Goal: Information Seeking & Learning: Learn about a topic

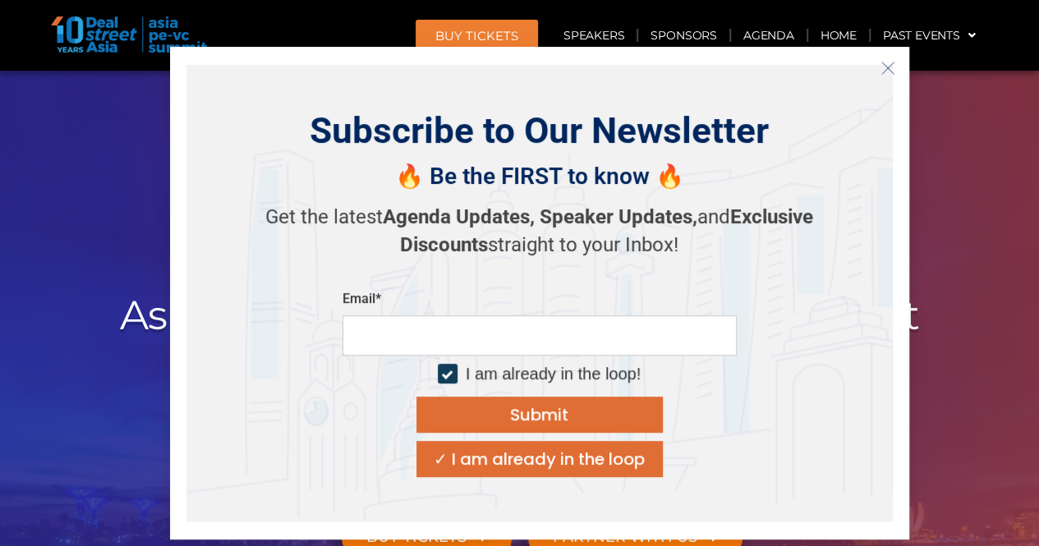
click at [896, 68] on button "Close" at bounding box center [888, 68] width 26 height 26
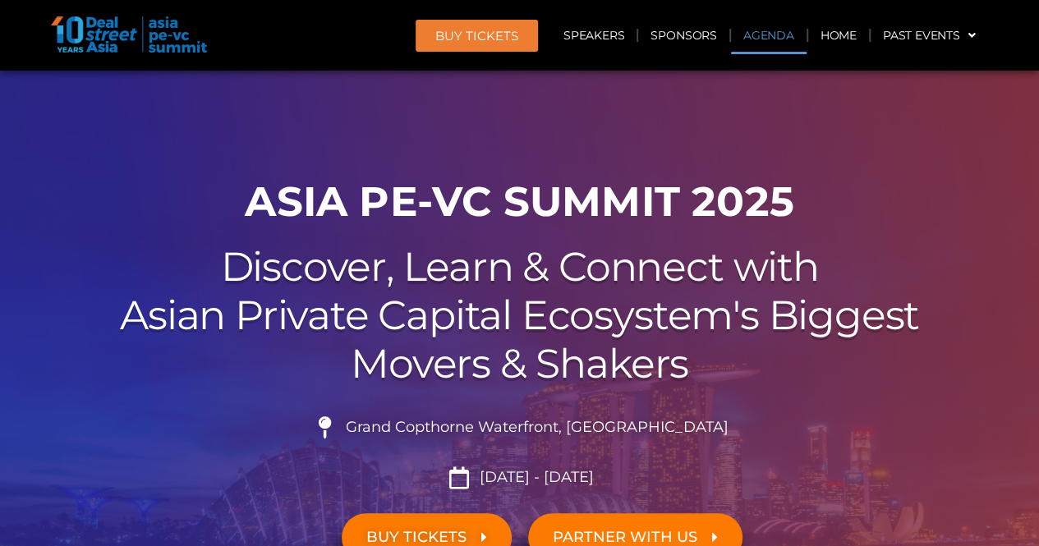
click at [775, 45] on link "Agenda" at bounding box center [769, 35] width 76 height 38
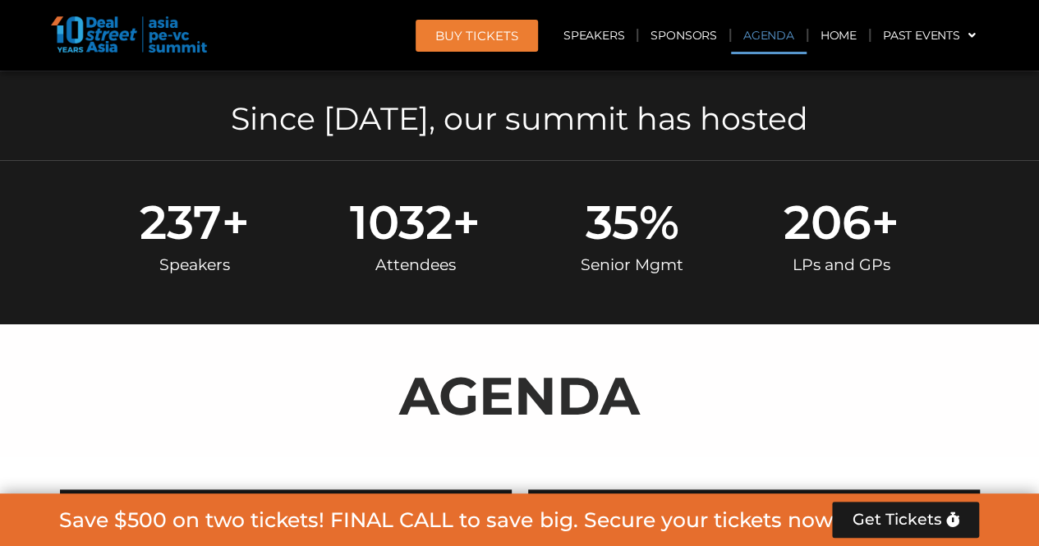
scroll to position [874, 0]
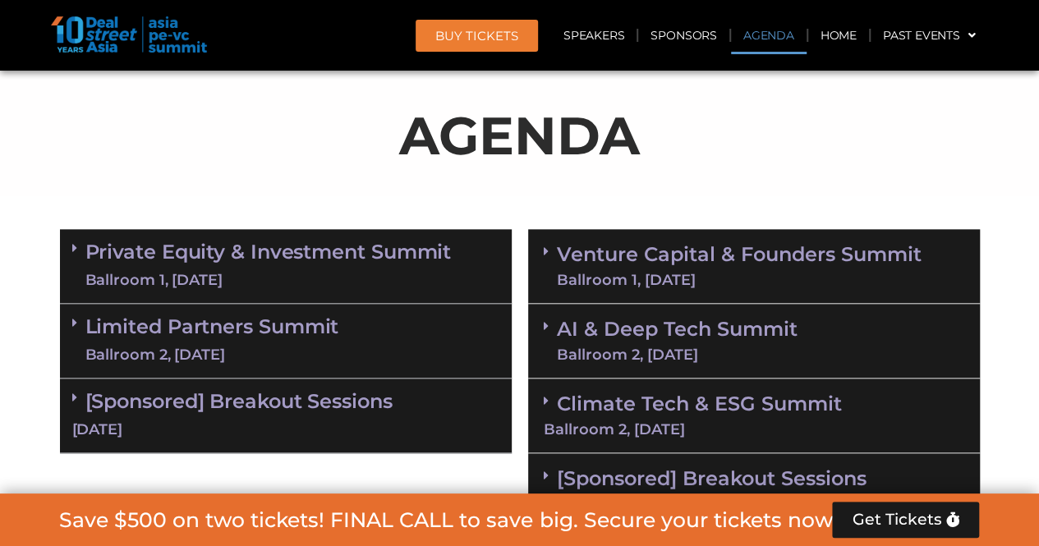
click at [237, 268] on link "Private Equity & Investment Summit Ballroom 1, [DATE]" at bounding box center [268, 266] width 366 height 49
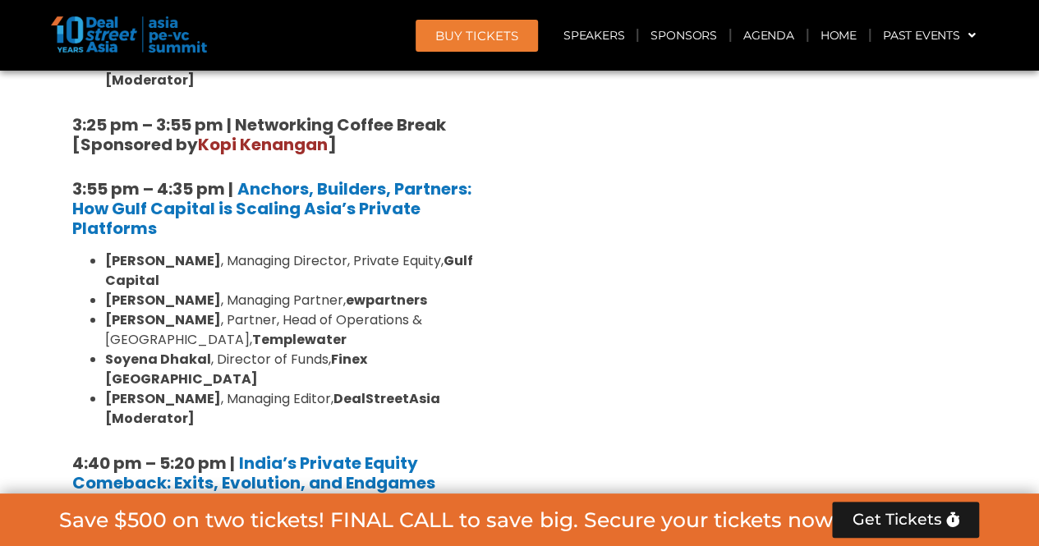
scroll to position [2189, 0]
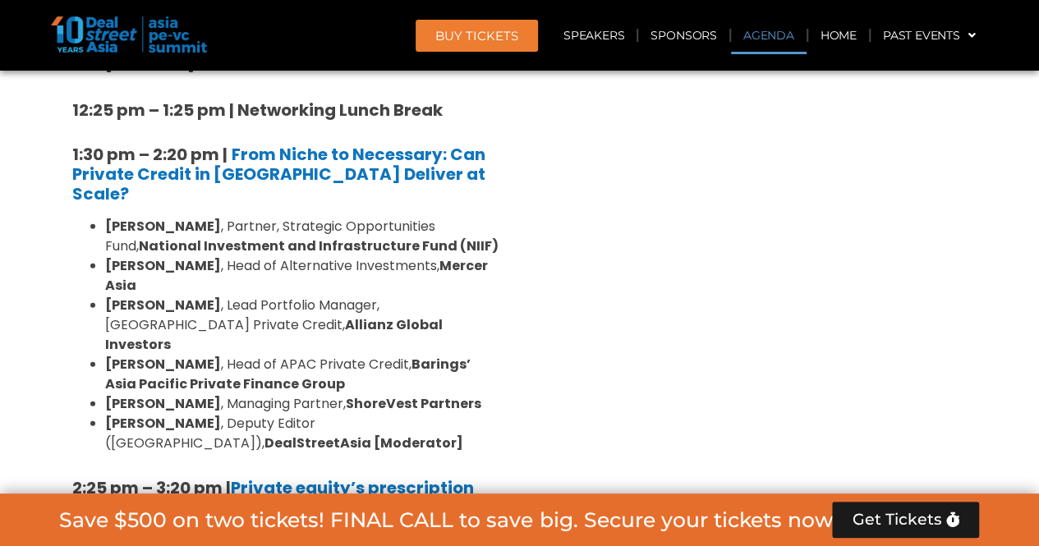
click at [776, 42] on link "Agenda" at bounding box center [769, 35] width 76 height 38
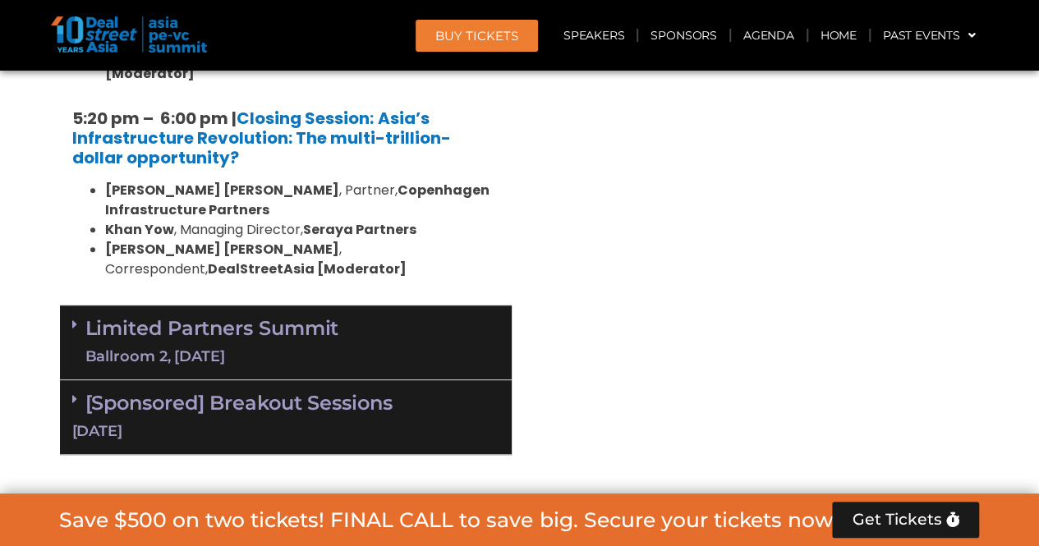
scroll to position [3339, 0]
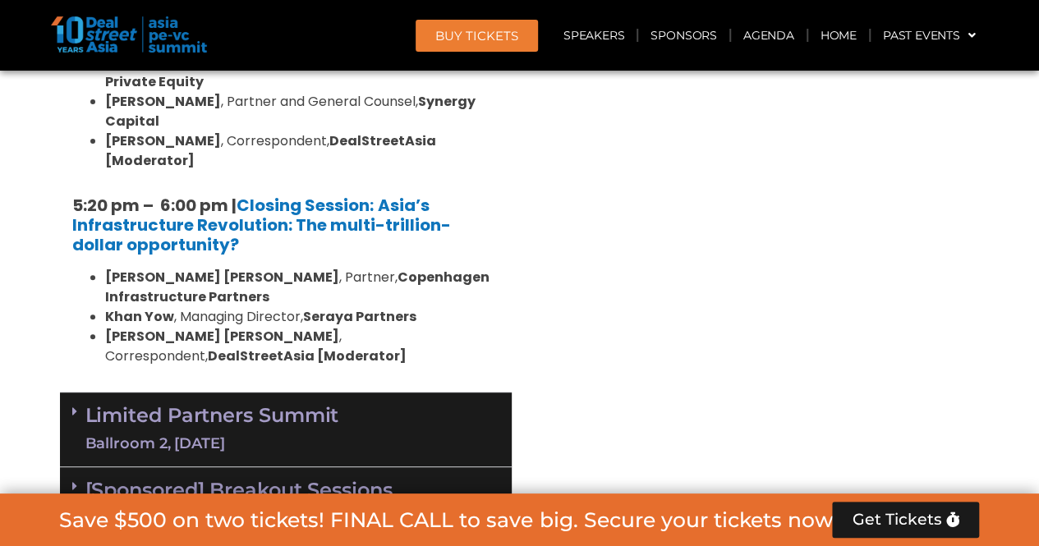
click at [228, 434] on div "Ballroom 2, [DATE]" at bounding box center [212, 444] width 254 height 21
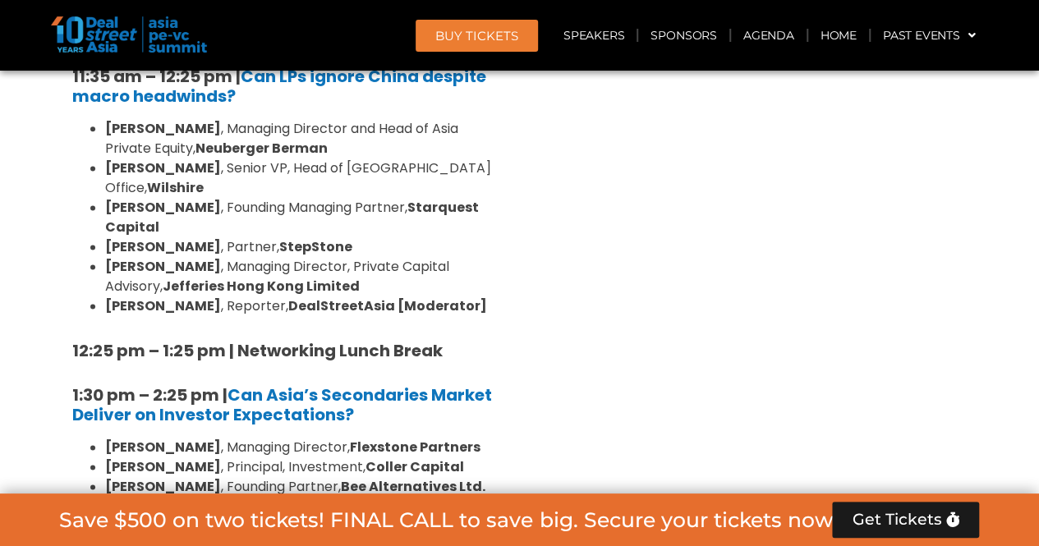
scroll to position [4161, 0]
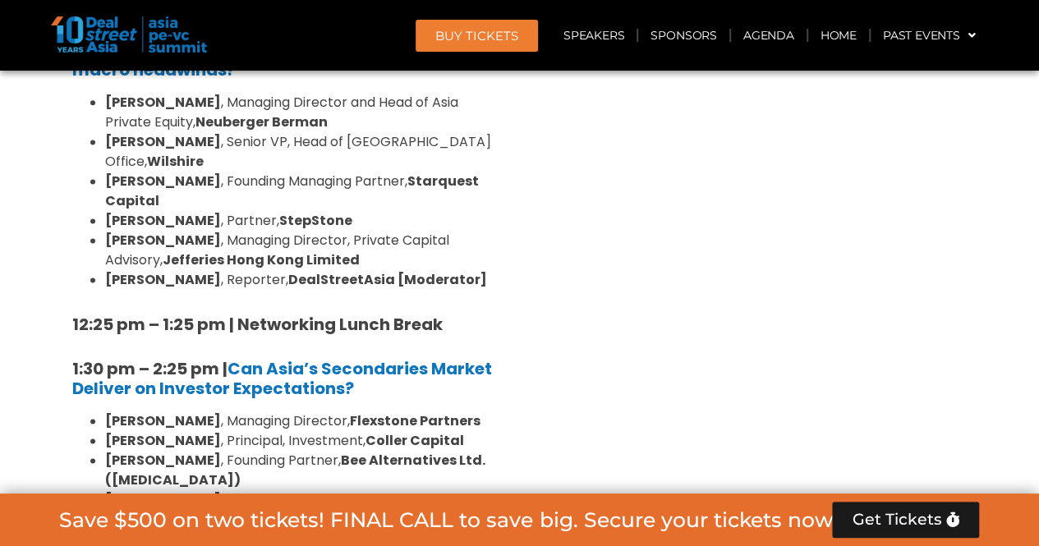
drag, startPoint x: 64, startPoint y: 221, endPoint x: 256, endPoint y: 335, distance: 223.6
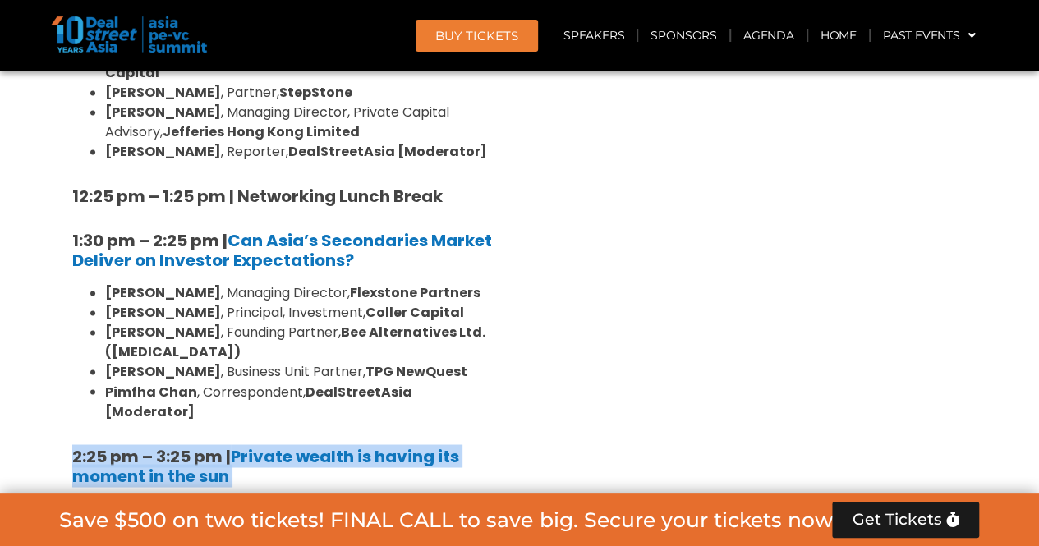
scroll to position [4325, 0]
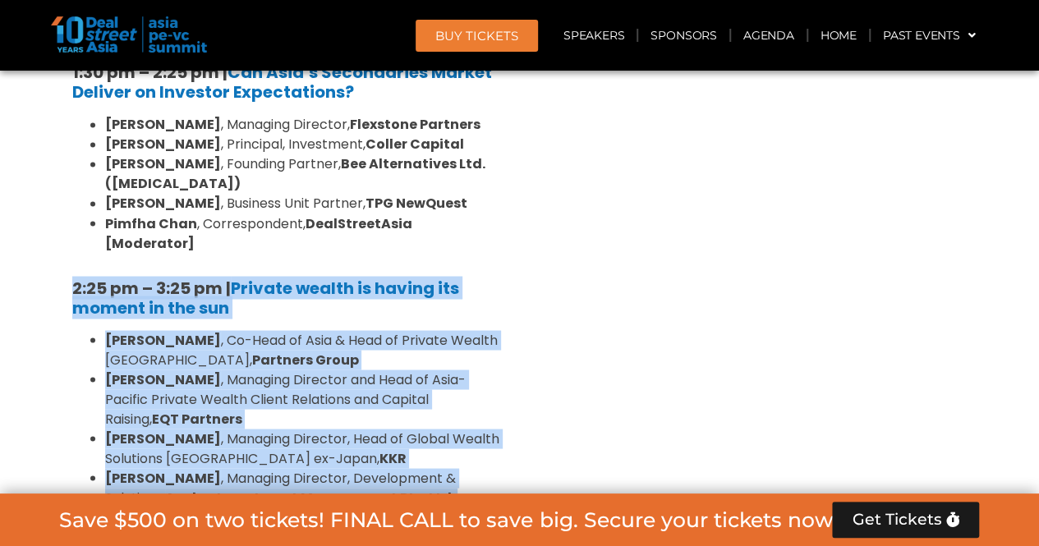
scroll to position [4572, 0]
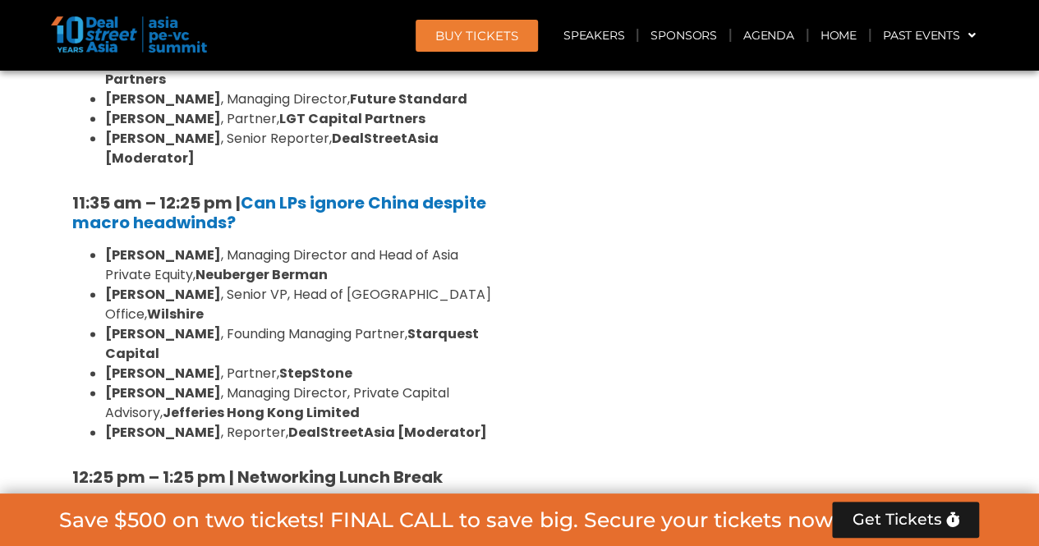
scroll to position [4079, 0]
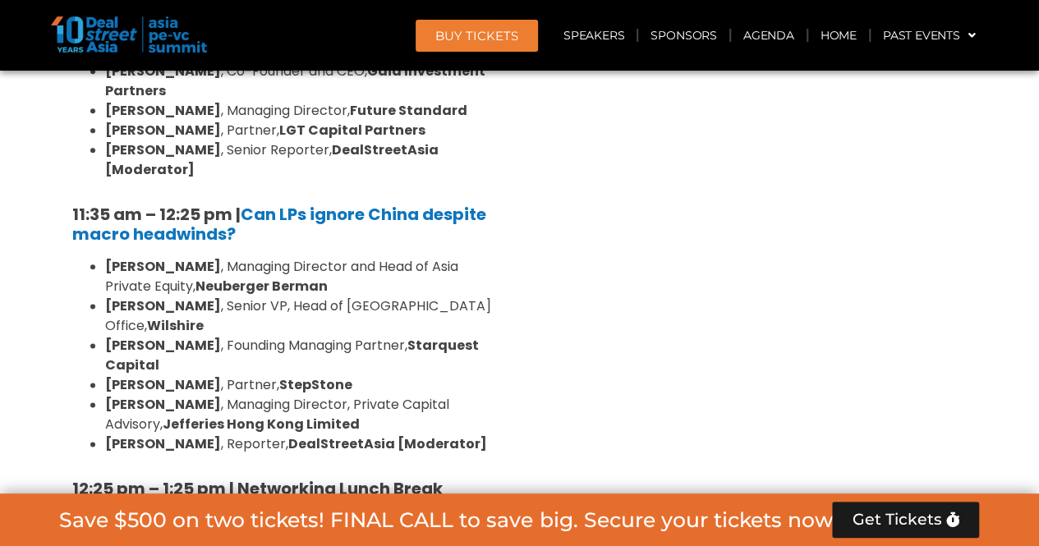
drag, startPoint x: 117, startPoint y: 213, endPoint x: 482, endPoint y: 410, distance: 415.4
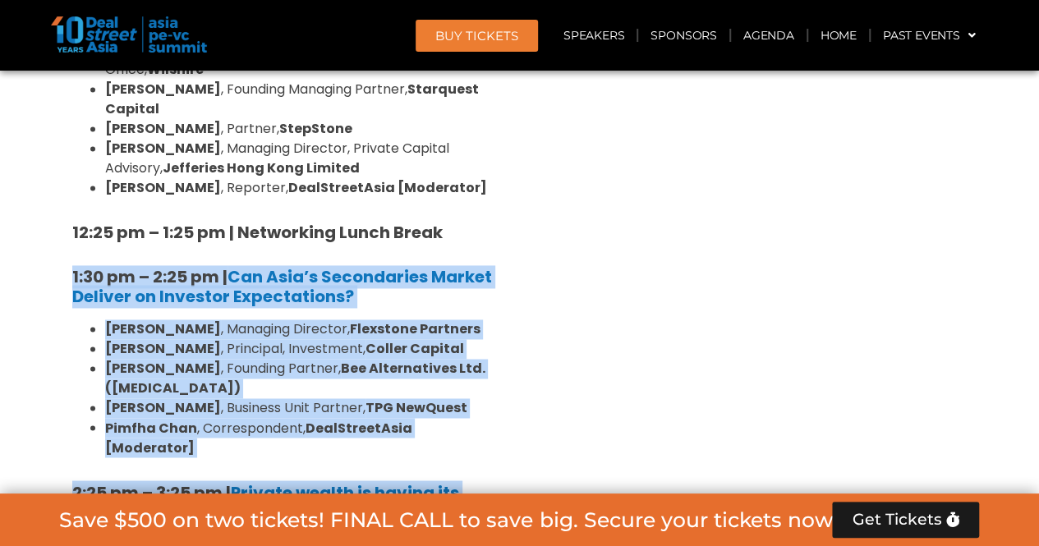
scroll to position [4325, 0]
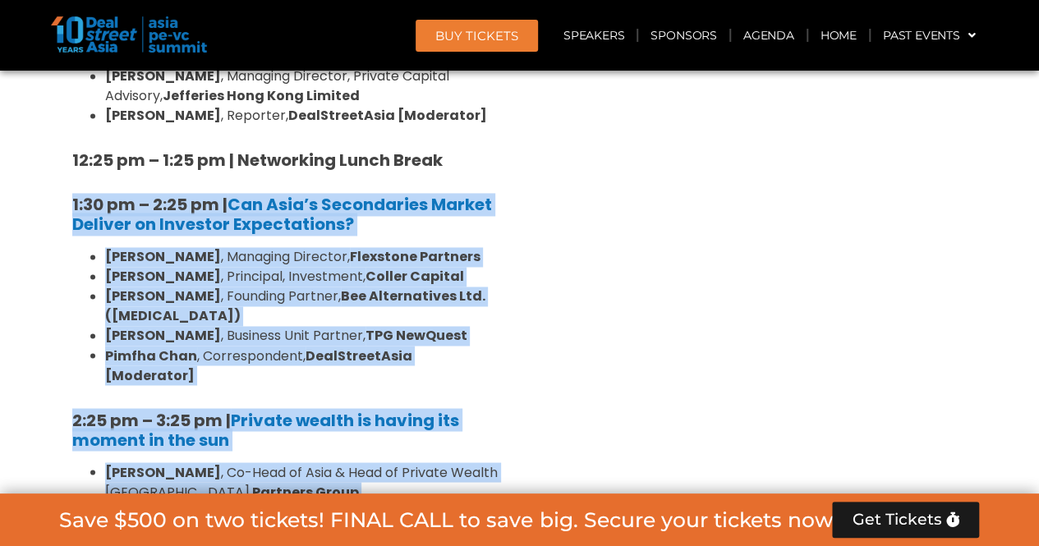
copy div "1:30 pm – 2:25 pm | Can Asia’s Secondaries Market Deliver on Investor Expectati…"
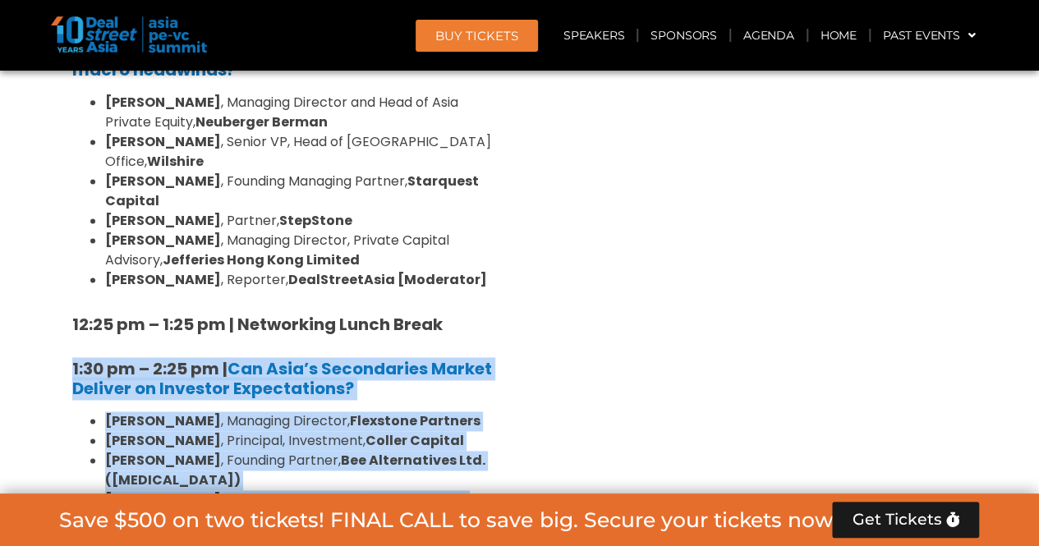
scroll to position [4243, 0]
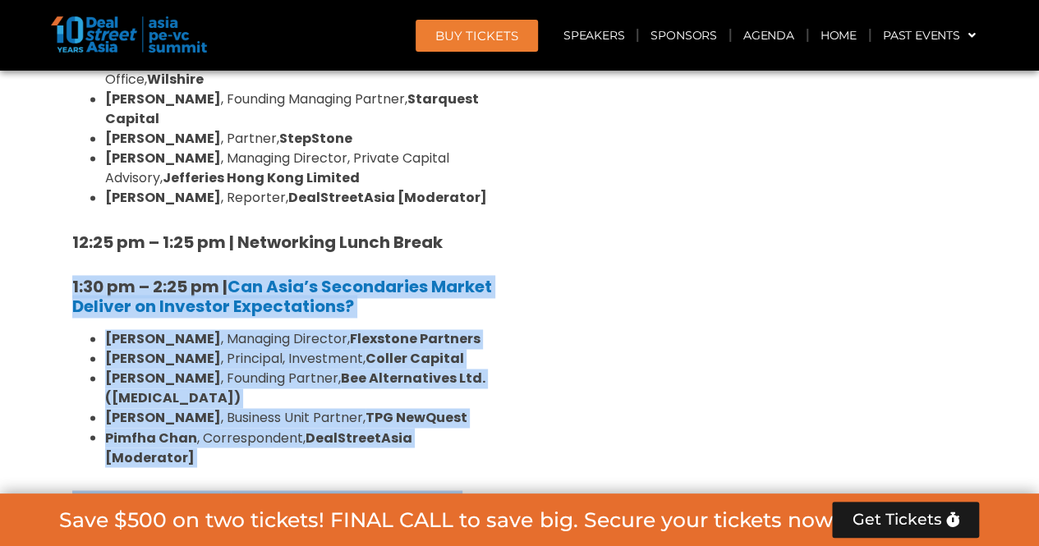
copy div "1:30 pm – 2:25 pm | Can Asia’s Secondaries Market Deliver on Investor Expectati…"
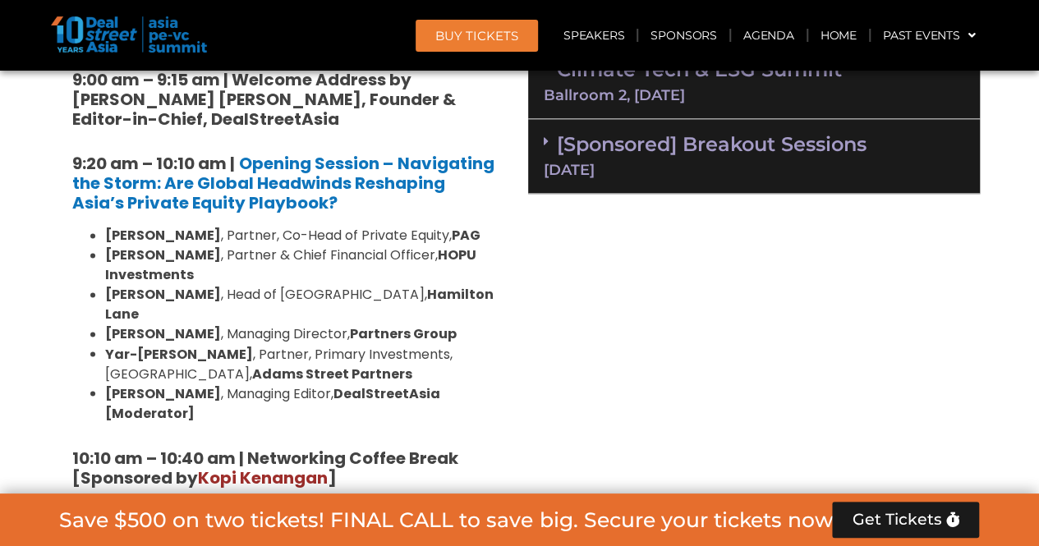
scroll to position [1203, 0]
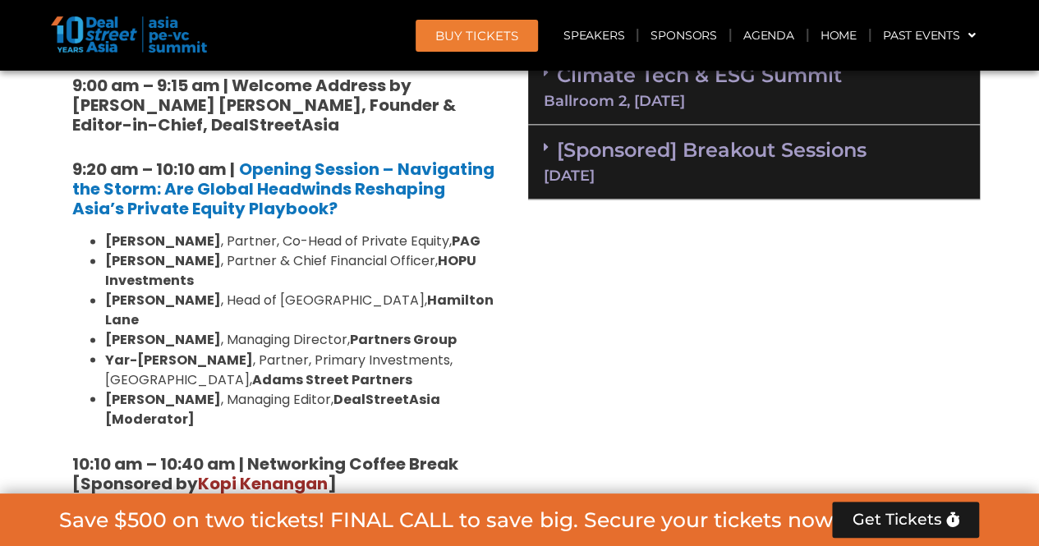
click at [416, 277] on li "[PERSON_NAME] , Partner & Chief Financial Officer, HOPU Investments" at bounding box center [302, 270] width 394 height 39
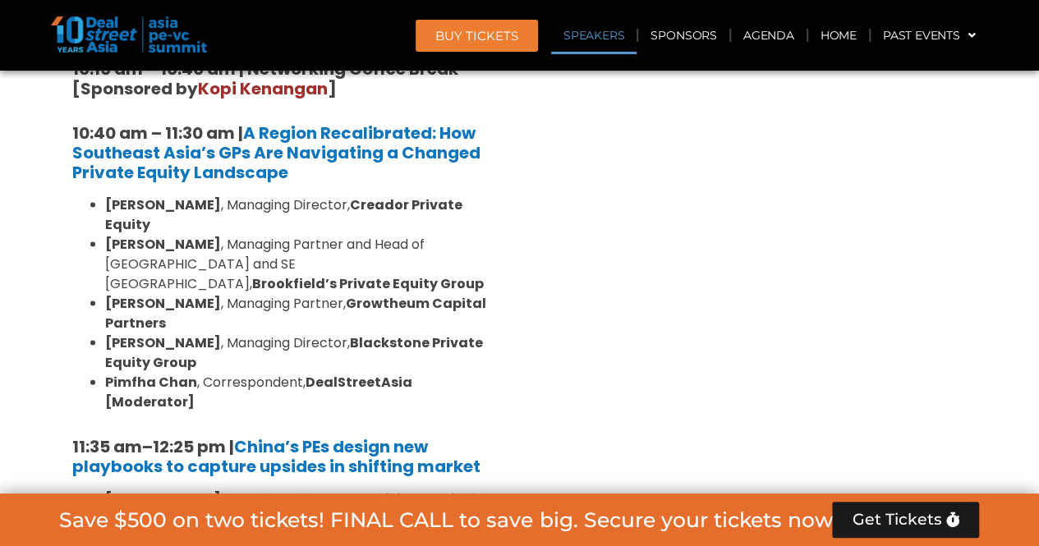
scroll to position [1778, 0]
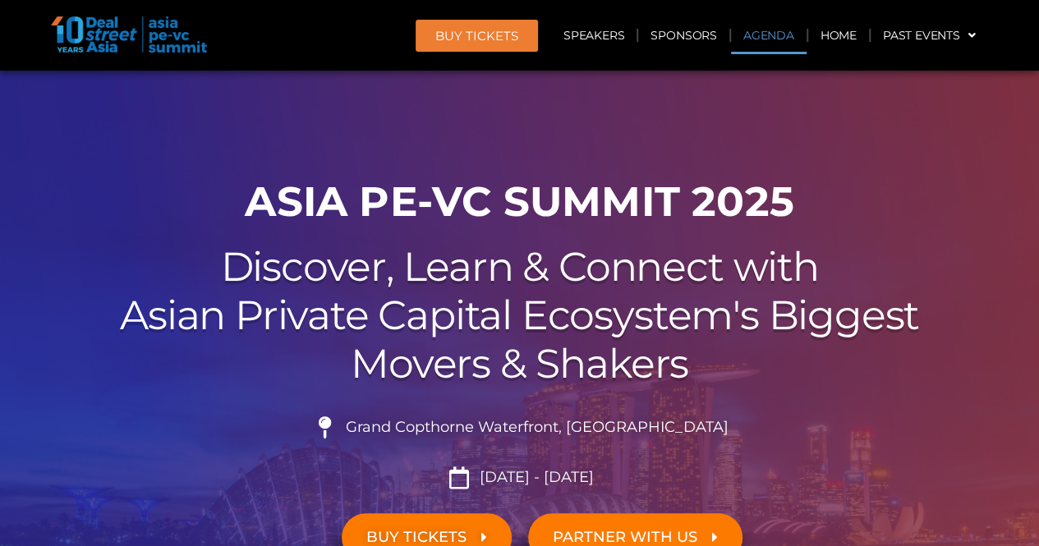
drag, startPoint x: 0, startPoint y: 0, endPoint x: 780, endPoint y: 44, distance: 781.0
click at [780, 44] on link "Agenda" at bounding box center [769, 35] width 76 height 38
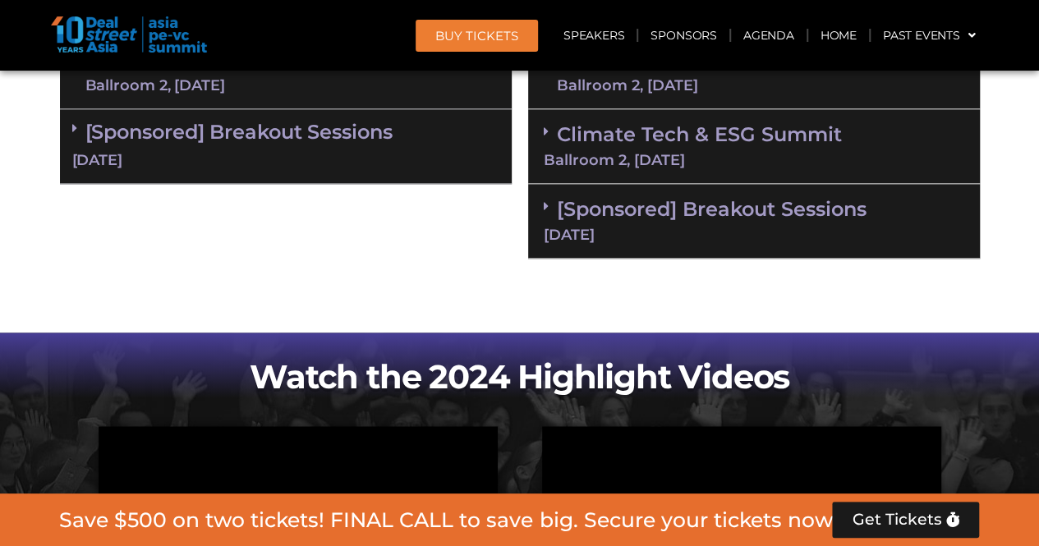
scroll to position [956, 0]
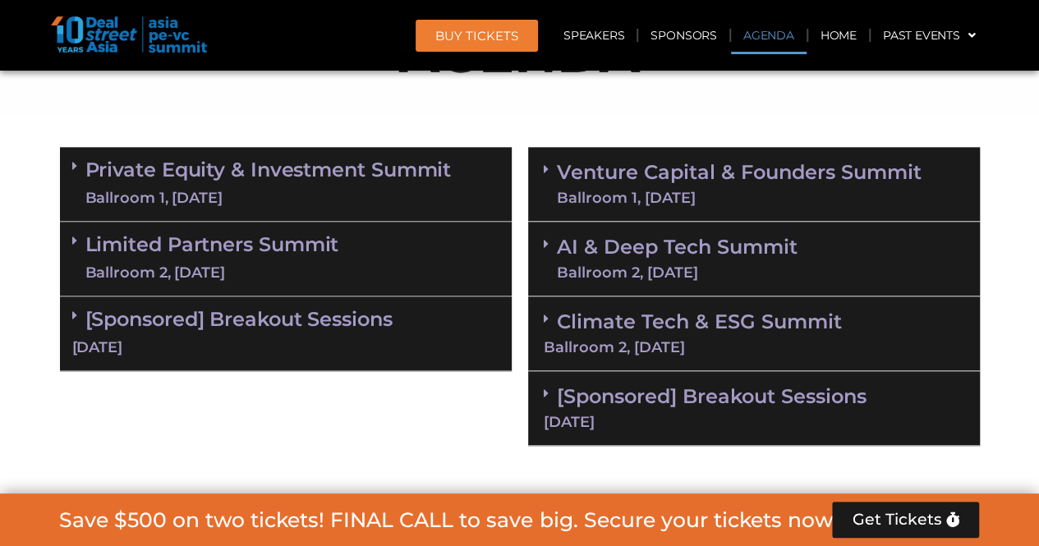
click at [265, 245] on link "Limited Partners [GEOGRAPHIC_DATA] 2, [DATE]" at bounding box center [212, 258] width 254 height 49
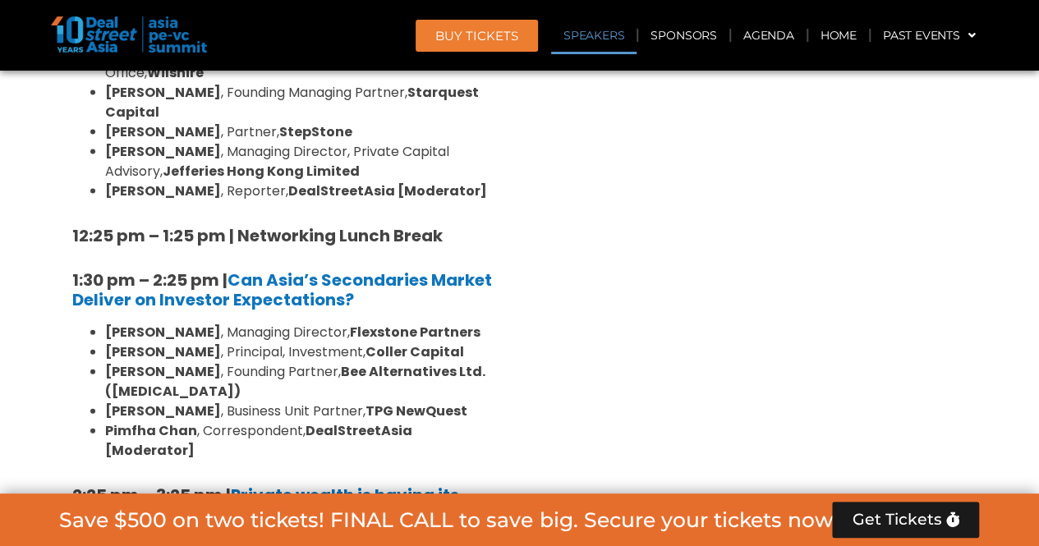
scroll to position [1039, 0]
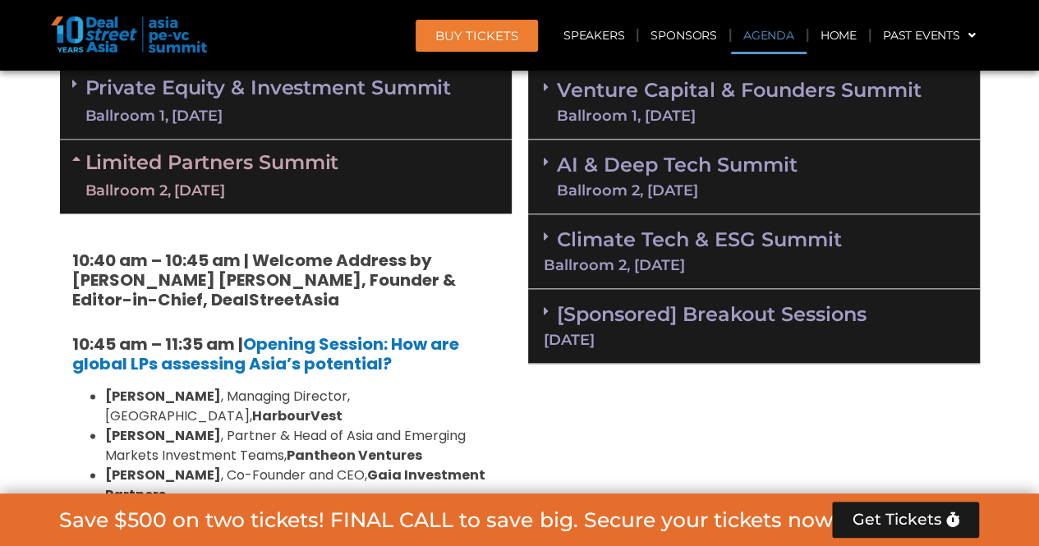
click at [215, 181] on div "Ballroom 2, [DATE]" at bounding box center [212, 191] width 254 height 21
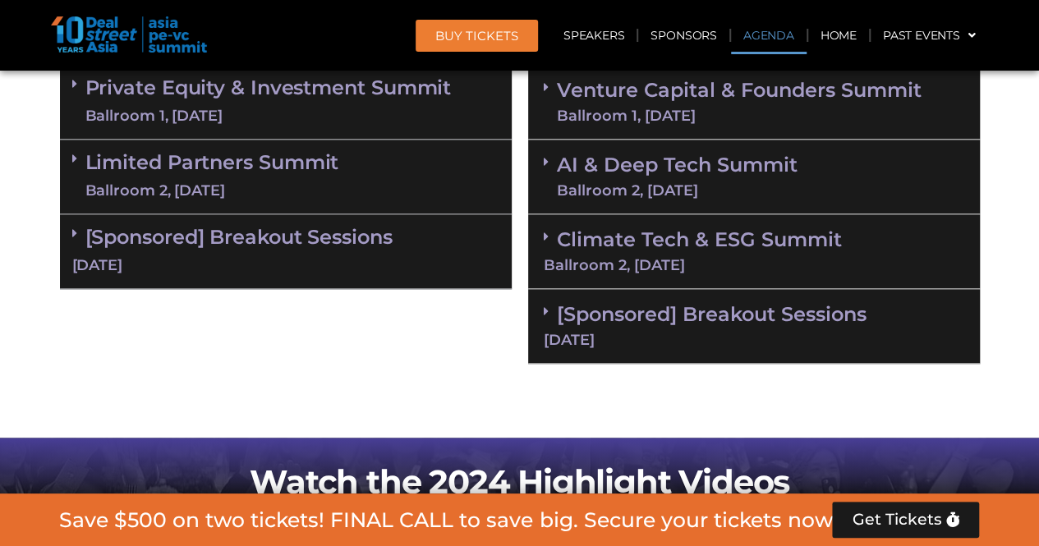
click at [258, 159] on link "Limited Partners [GEOGRAPHIC_DATA] 2, [DATE]" at bounding box center [212, 176] width 254 height 49
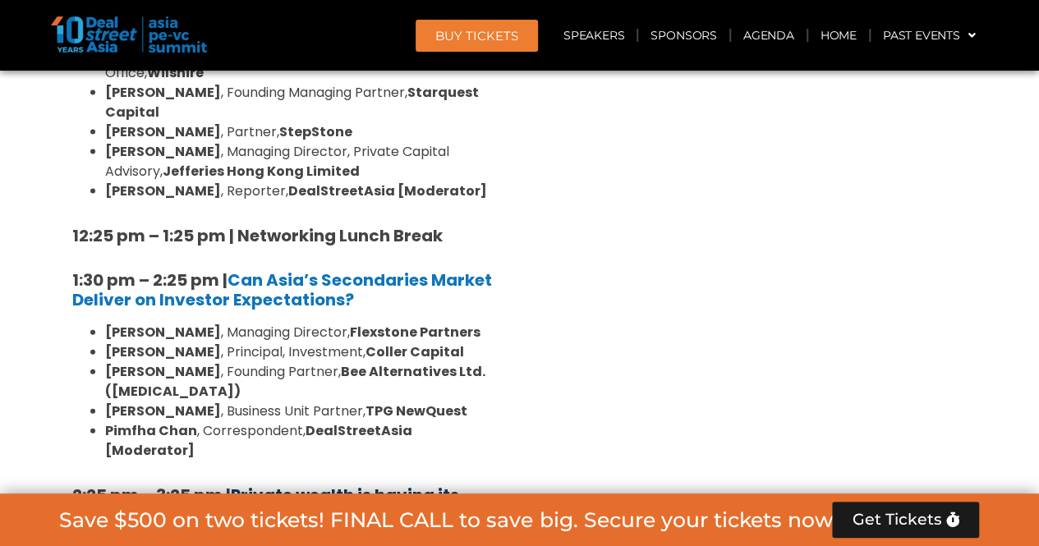
scroll to position [1778, 0]
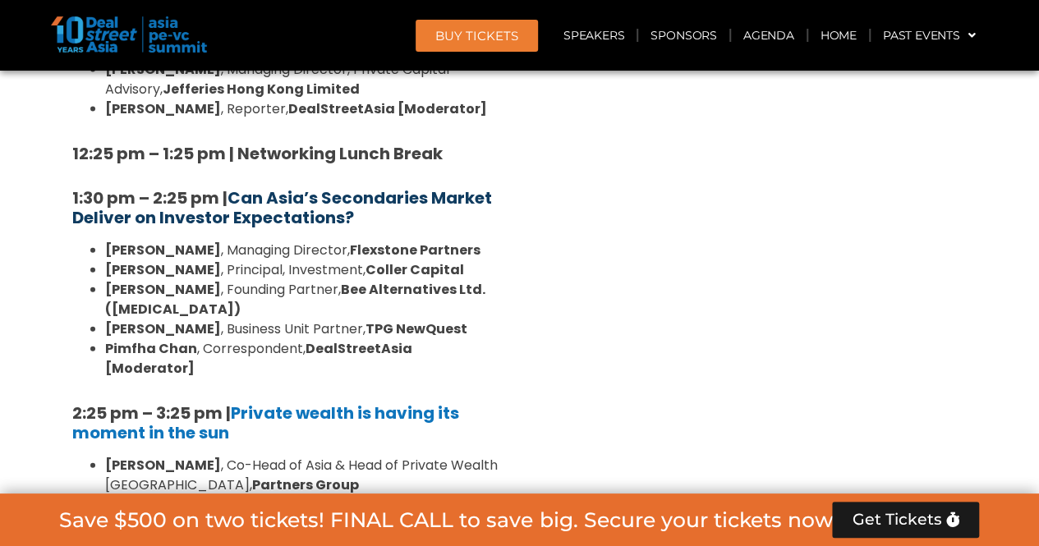
drag, startPoint x: 408, startPoint y: 164, endPoint x: 233, endPoint y: 137, distance: 176.2
click at [233, 188] on h5 "1:30 pm – 2:25 pm | Can Asia’s Secondaries Market Deliver on Investor Expectati…" at bounding box center [285, 207] width 427 height 39
copy b "Can Asia’s Secondaries Market Deliver on Investor Expectations?"
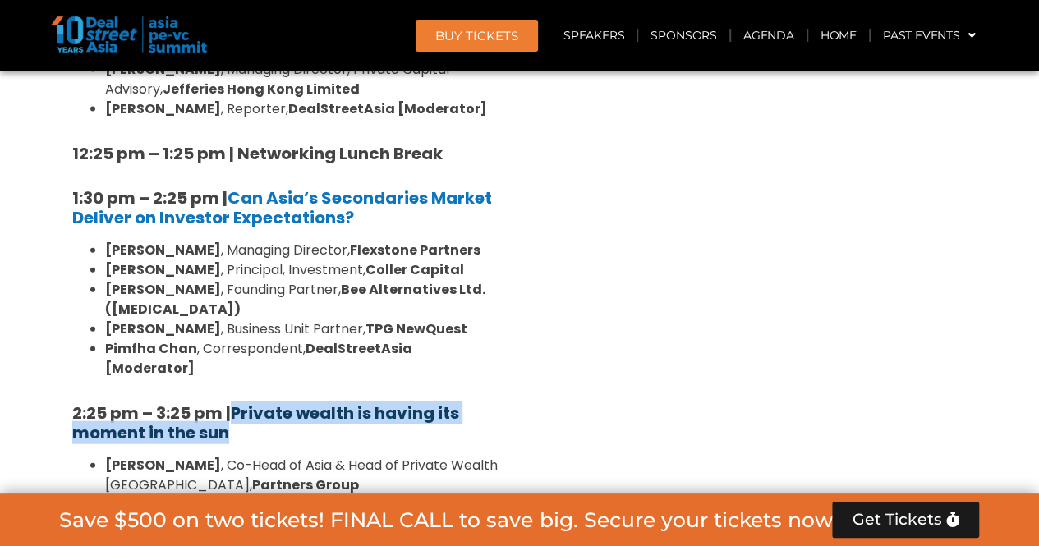
drag, startPoint x: 293, startPoint y: 334, endPoint x: 238, endPoint y: 303, distance: 62.6
click at [238, 403] on h5 "2:25 pm – 3:25 pm | Private wealth is having its moment in the sun" at bounding box center [285, 422] width 427 height 39
copy b "Private wealth is having its moment in the sun"
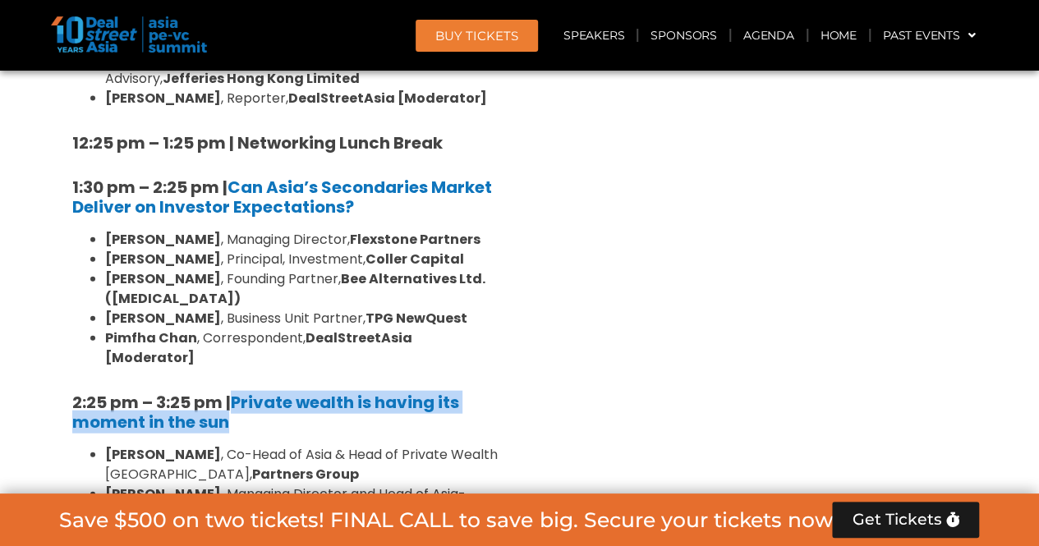
scroll to position [1696, 0]
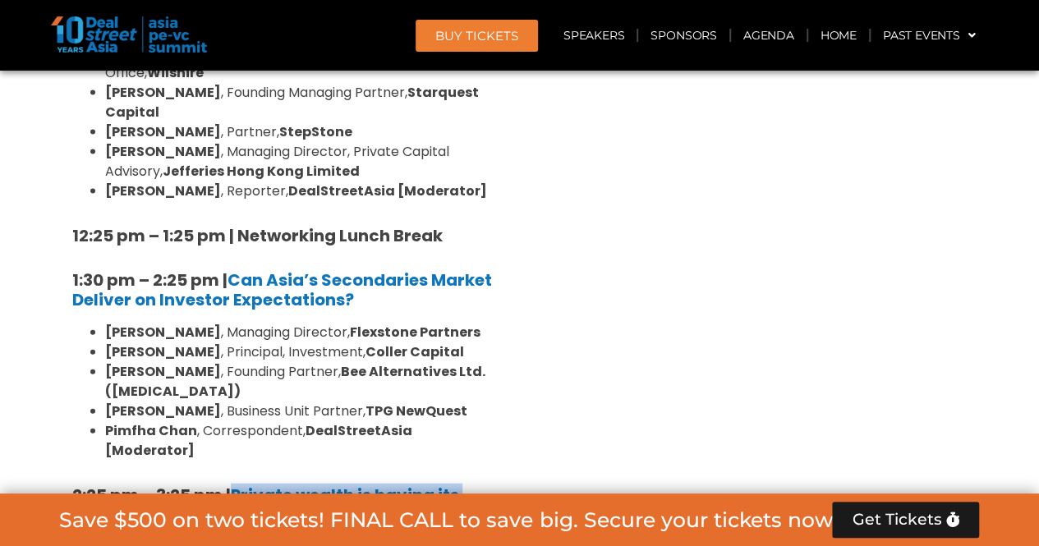
click at [105, 323] on strong "[PERSON_NAME]" at bounding box center [163, 332] width 116 height 19
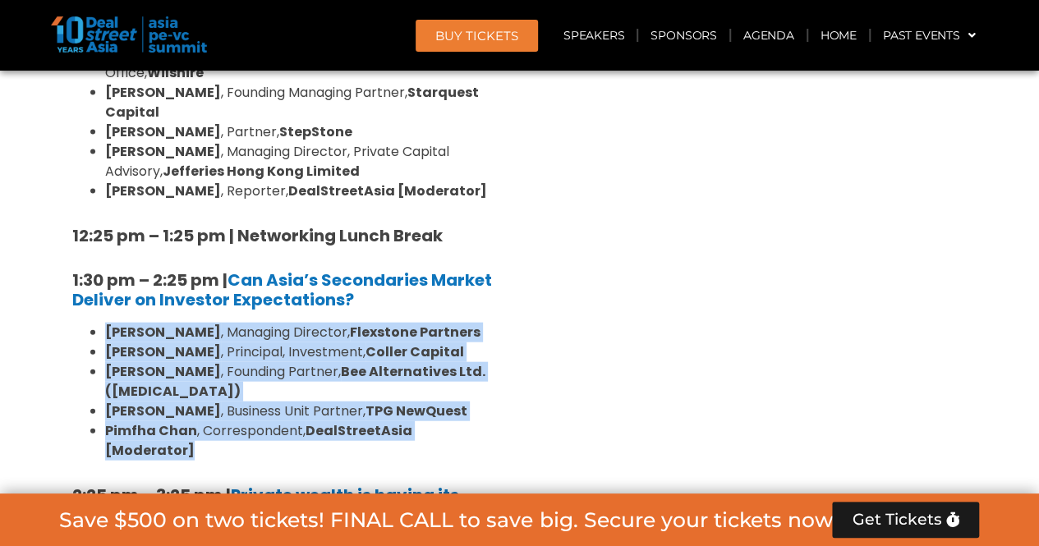
drag, startPoint x: 105, startPoint y: 270, endPoint x: 485, endPoint y: 343, distance: 386.6
click at [485, 343] on ul "Lay Hong Lee , Managing Director, Flexstone Partners Karen Tse , Principal, Inv…" at bounding box center [285, 392] width 427 height 138
copy ul "Lay Hong Lee , Managing Director, Flexstone Partners Karen Tse , Principal, Inv…"
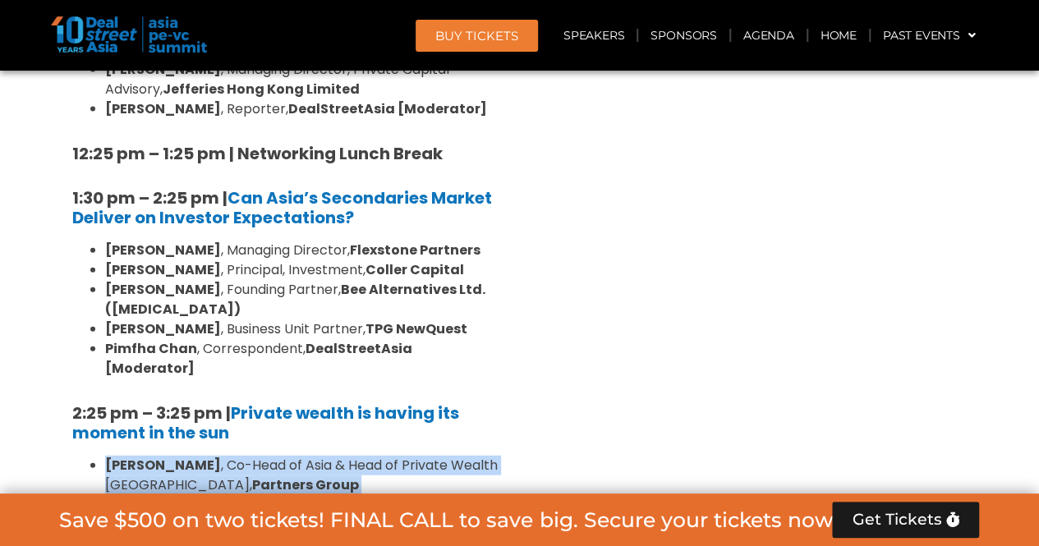
drag, startPoint x: 108, startPoint y: 371, endPoint x: 164, endPoint y: 396, distance: 62.2
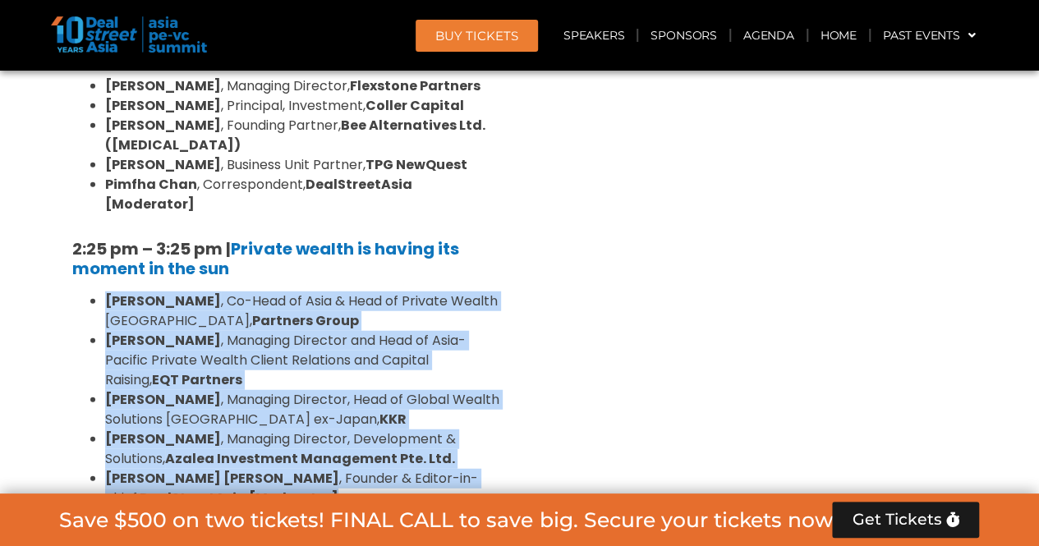
click at [335, 469] on li "[PERSON_NAME] [PERSON_NAME] , Founder & Editor-in-chief, DealStreetAsia [Modera…" at bounding box center [302, 488] width 394 height 39
copy ul "Henry Chui , Co-Head of Asia & Head of Private Wealth Asia Pacific, Partners Gr…"
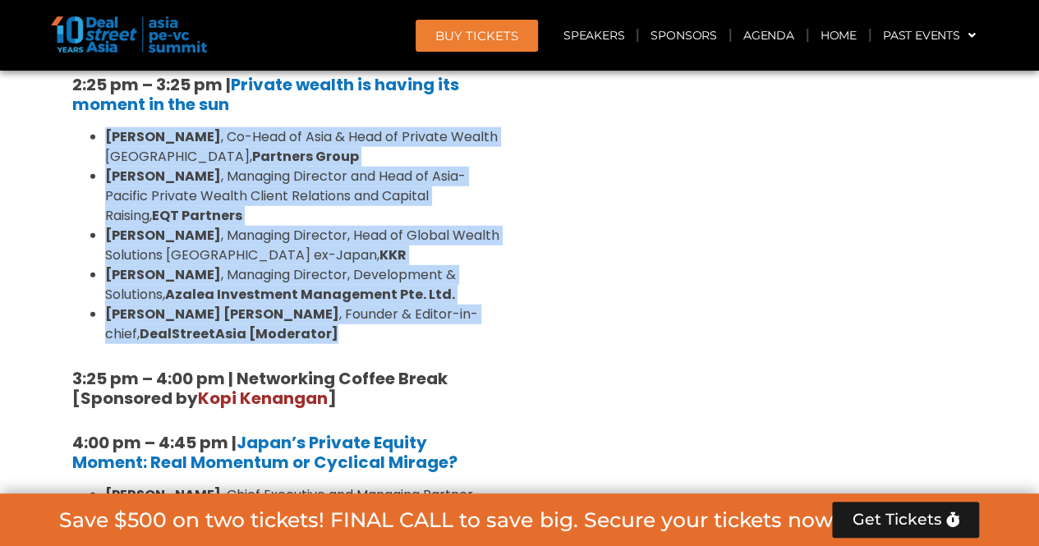
scroll to position [1778, 0]
